Goal: Check status: Check status

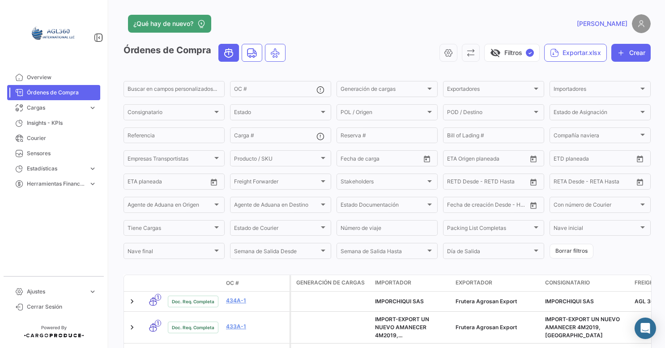
click at [54, 93] on span "Órdenes de Compra" at bounding box center [62, 93] width 70 height 8
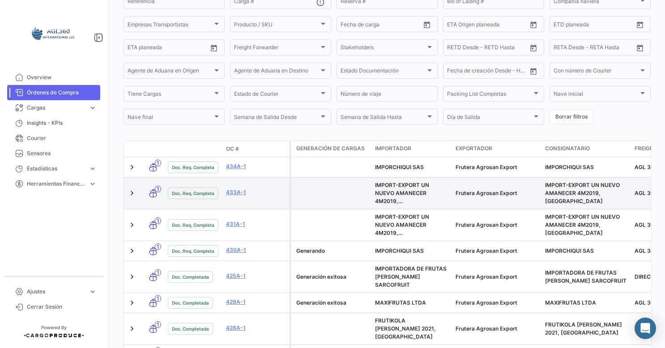
scroll to position [45, 0]
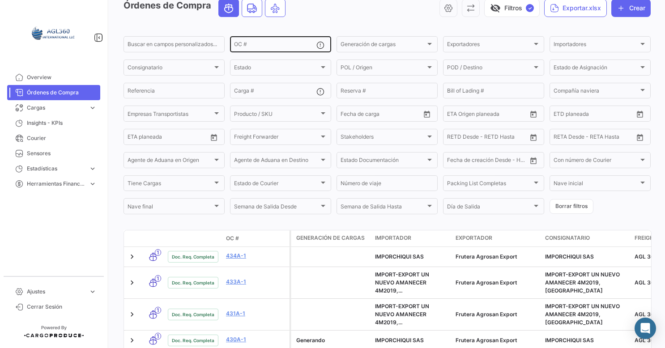
click at [258, 40] on div "OC #" at bounding box center [275, 43] width 82 height 17
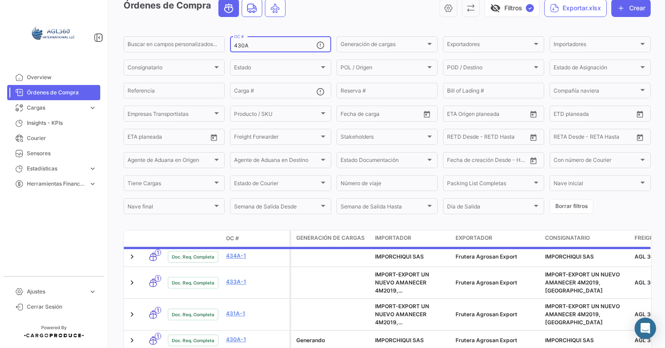
type input "430A"
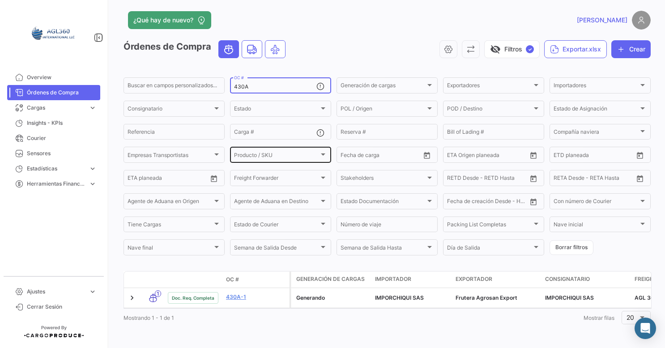
scroll to position [13, 0]
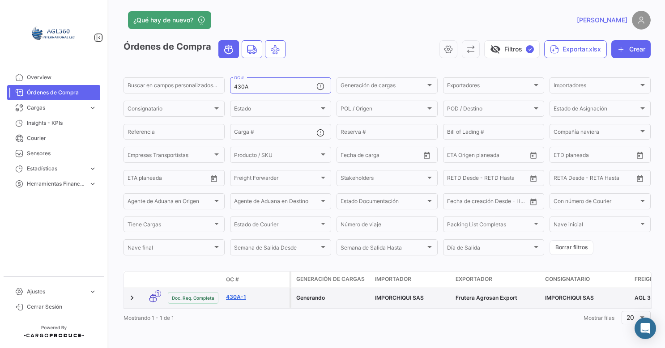
click at [239, 293] on link "430A-1" at bounding box center [256, 297] width 60 height 8
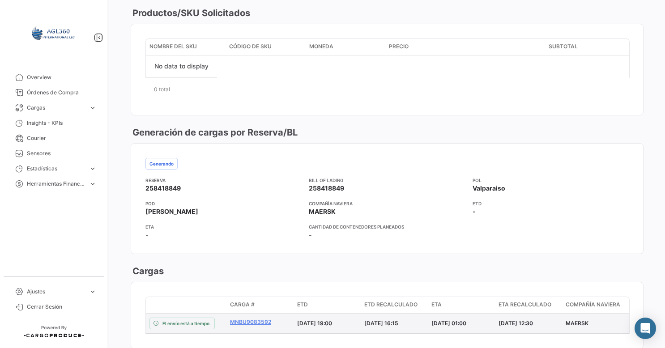
scroll to position [492, 0]
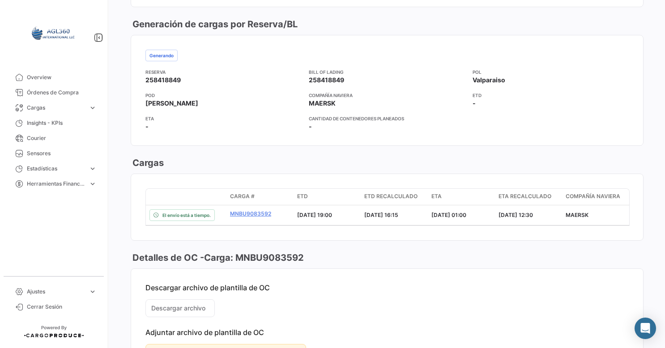
click at [325, 81] on span "258418849" at bounding box center [326, 80] width 35 height 9
copy span "258418849"
